Goal: Check status: Check status

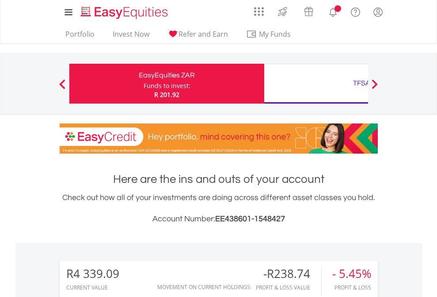
scroll to position [85, 139]
click at [144, 84] on div "Funds to invest:" at bounding box center [167, 85] width 47 height 9
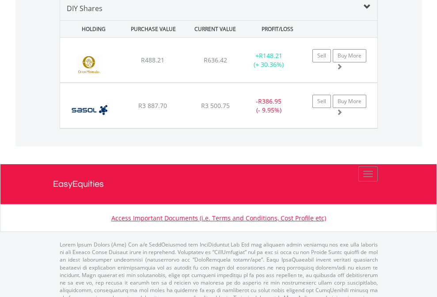
scroll to position [855, 0]
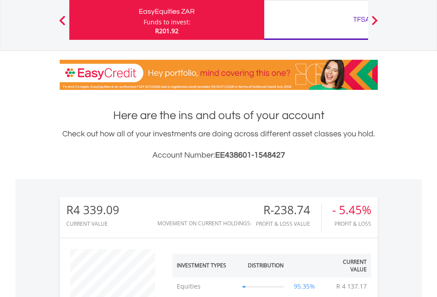
scroll to position [85, 139]
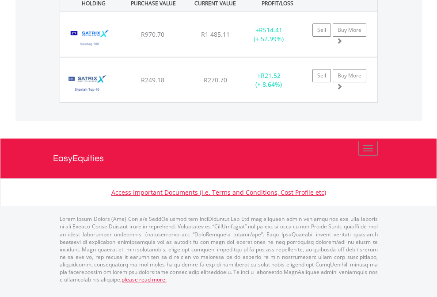
scroll to position [85, 139]
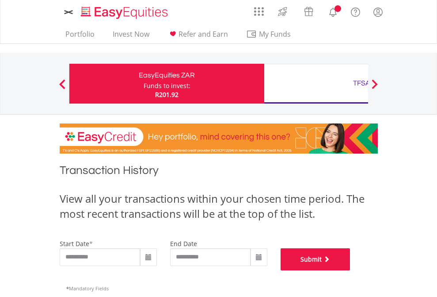
click at [351, 270] on button "Submit" at bounding box center [316, 259] width 70 height 22
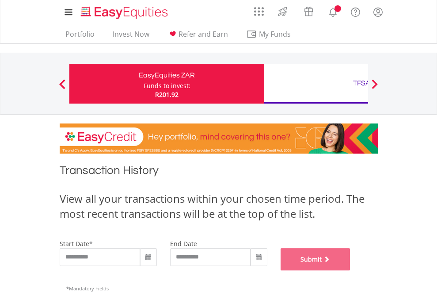
scroll to position [359, 0]
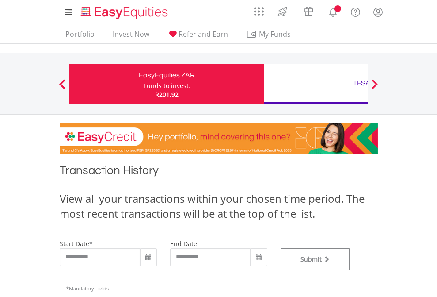
click at [316, 84] on div "TFSA" at bounding box center [362, 83] width 184 height 12
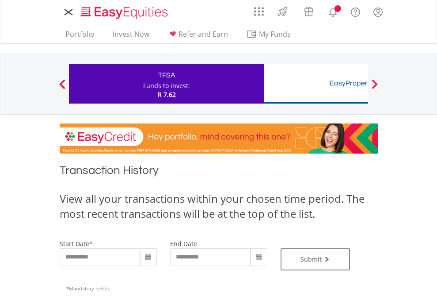
type input "**********"
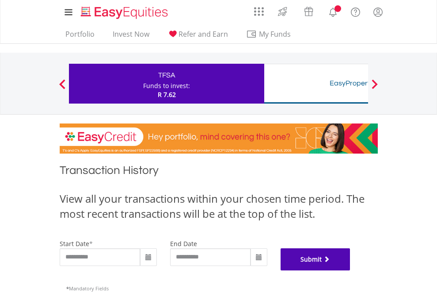
click at [351, 270] on button "Submit" at bounding box center [316, 259] width 70 height 22
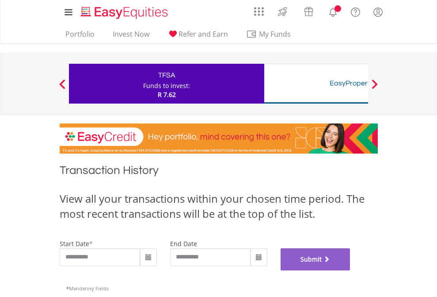
scroll to position [359, 0]
